Goal: Task Accomplishment & Management: Use online tool/utility

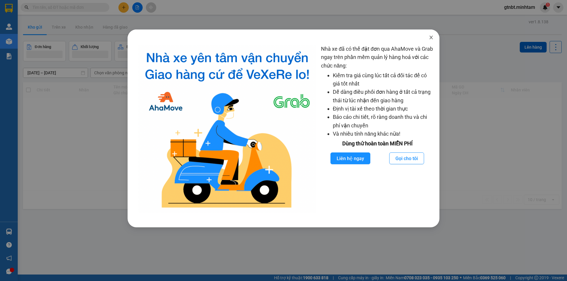
click at [430, 40] on icon "close" at bounding box center [431, 37] width 5 height 5
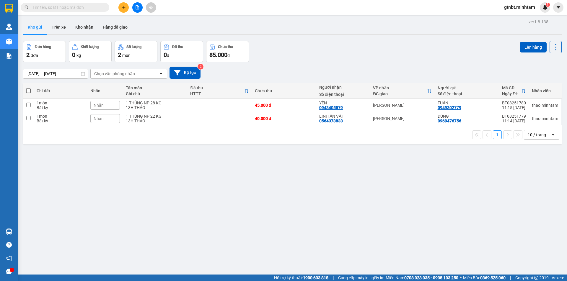
click at [88, 6] on input "text" at bounding box center [67, 7] width 70 height 6
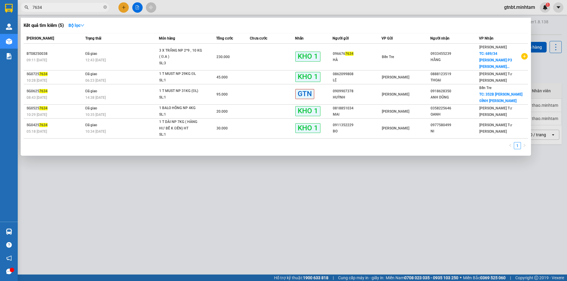
click at [64, 9] on input "7634" at bounding box center [67, 7] width 70 height 6
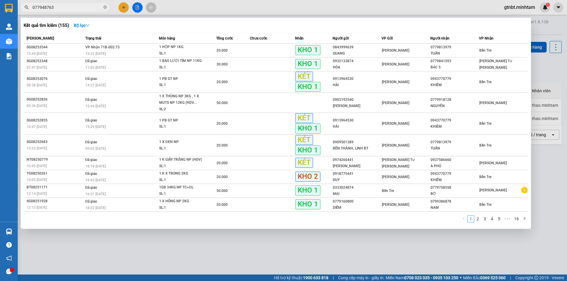
type input "0779487634"
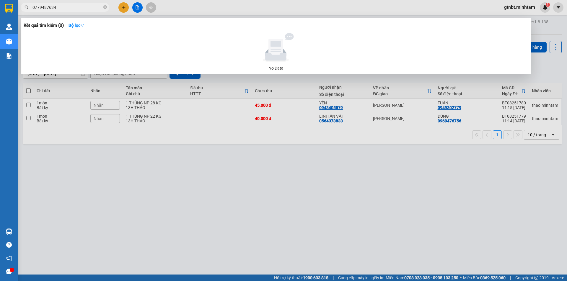
click at [49, 10] on input "0779487634" at bounding box center [67, 7] width 70 height 6
drag, startPoint x: 63, startPoint y: 5, endPoint x: 32, endPoint y: 7, distance: 30.4
click at [32, 7] on span "0779487634" at bounding box center [65, 7] width 89 height 9
click at [104, 6] on icon "close-circle" at bounding box center [105, 7] width 4 height 4
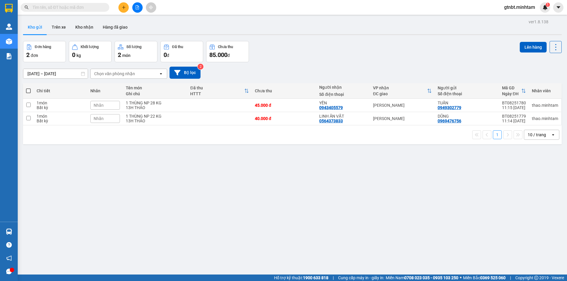
click at [86, 6] on input "text" at bounding box center [67, 7] width 70 height 6
click at [109, 147] on div "ver 1.8.138 Kho gửi Trên xe [PERSON_NAME] Hàng đã [PERSON_NAME] hàng 2 đơn [PER…" at bounding box center [292, 158] width 543 height 281
